Goal: Find specific page/section: Find specific page/section

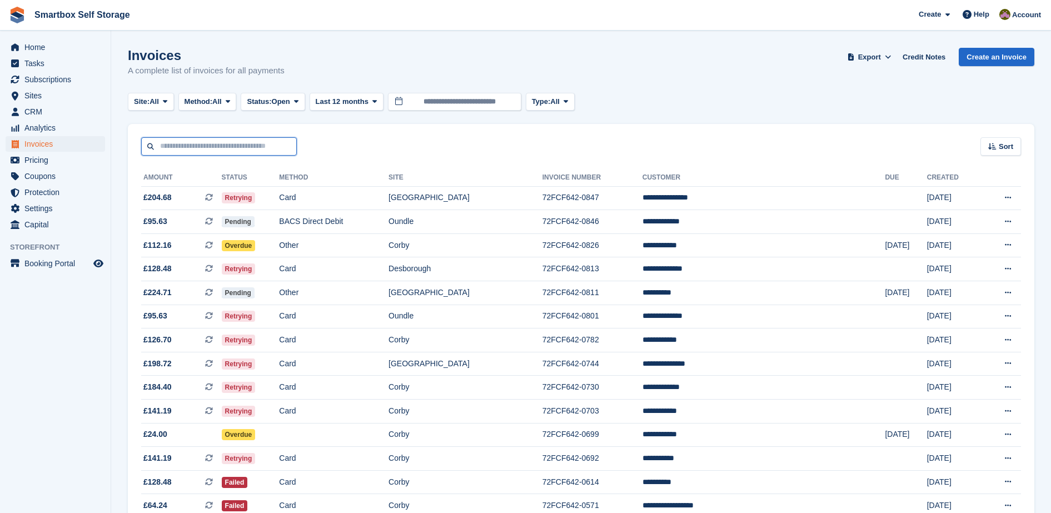
click at [194, 144] on input "text" at bounding box center [219, 146] width 156 height 18
type input "********"
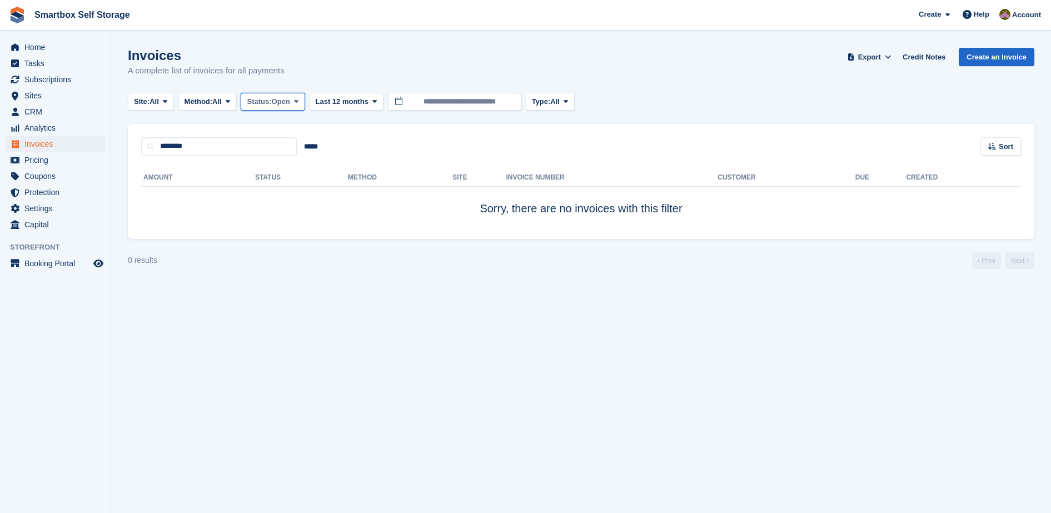
click at [282, 106] on span "Open" at bounding box center [281, 101] width 18 height 11
click at [284, 128] on link "All" at bounding box center [294, 128] width 97 height 20
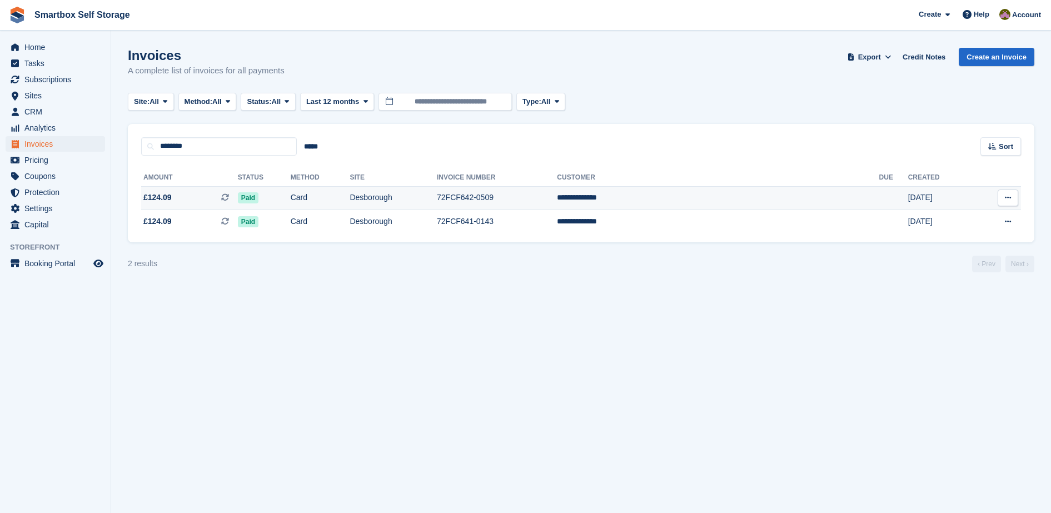
click at [557, 204] on td "72FCF642-0509" at bounding box center [497, 198] width 120 height 24
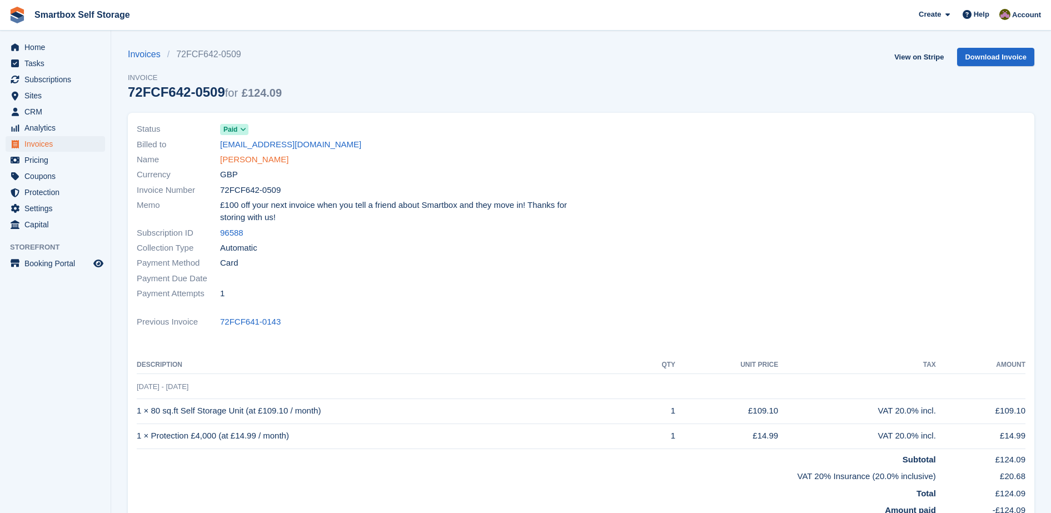
click at [254, 157] on link "[PERSON_NAME]" at bounding box center [254, 159] width 68 height 13
